Goal: Information Seeking & Learning: Understand process/instructions

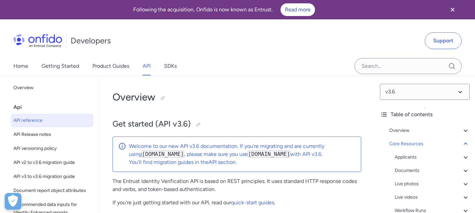
select select "bash"
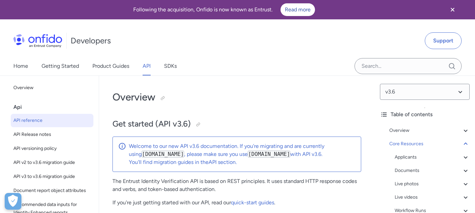
select select "bash"
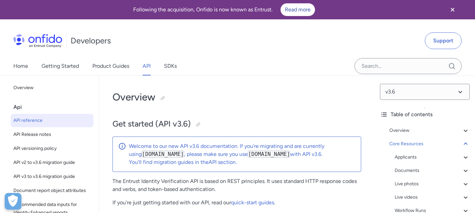
select select "bash"
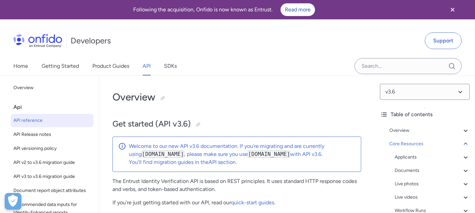
select select "bash"
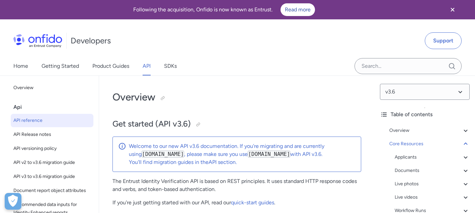
select select "bash"
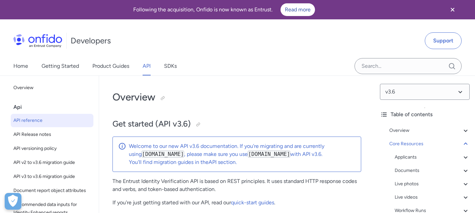
select select "bash"
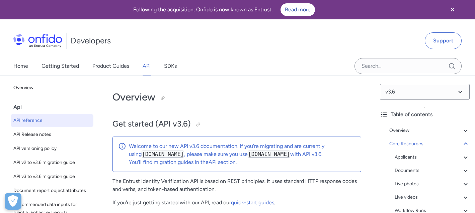
select select "bash"
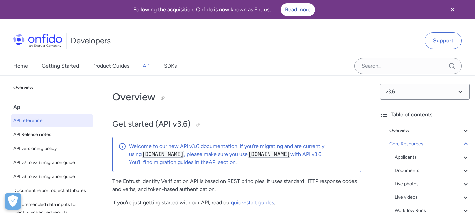
select select "bash"
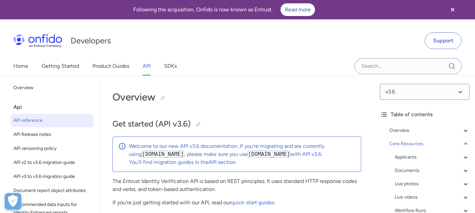
select select "bash"
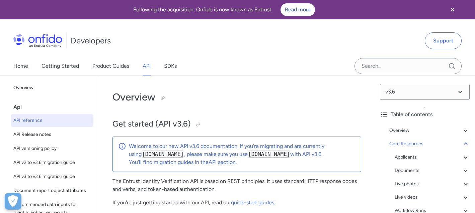
select select "bash"
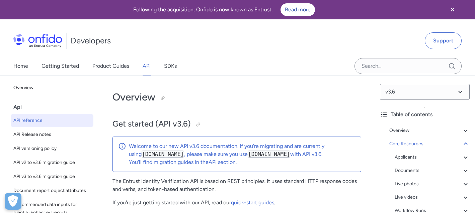
select select "bash"
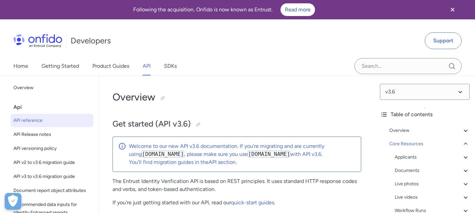
select select "bash"
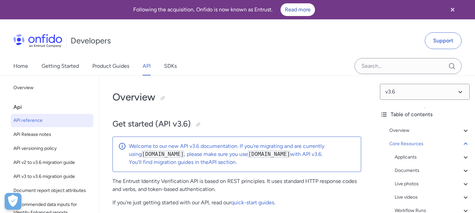
select select "bash"
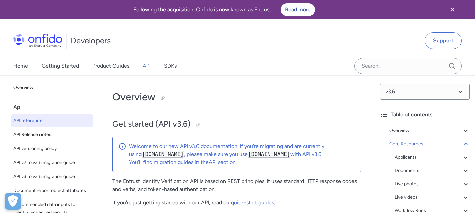
select select "bash"
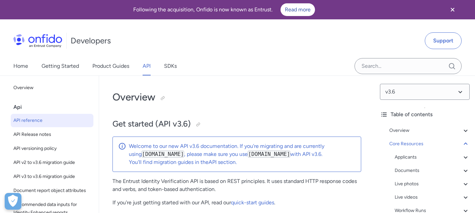
select select "bash"
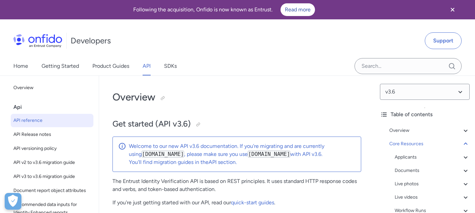
select select "bash"
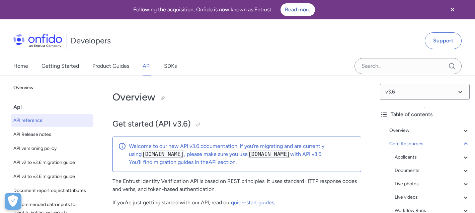
select select "bash"
